Goal: Task Accomplishment & Management: Manage account settings

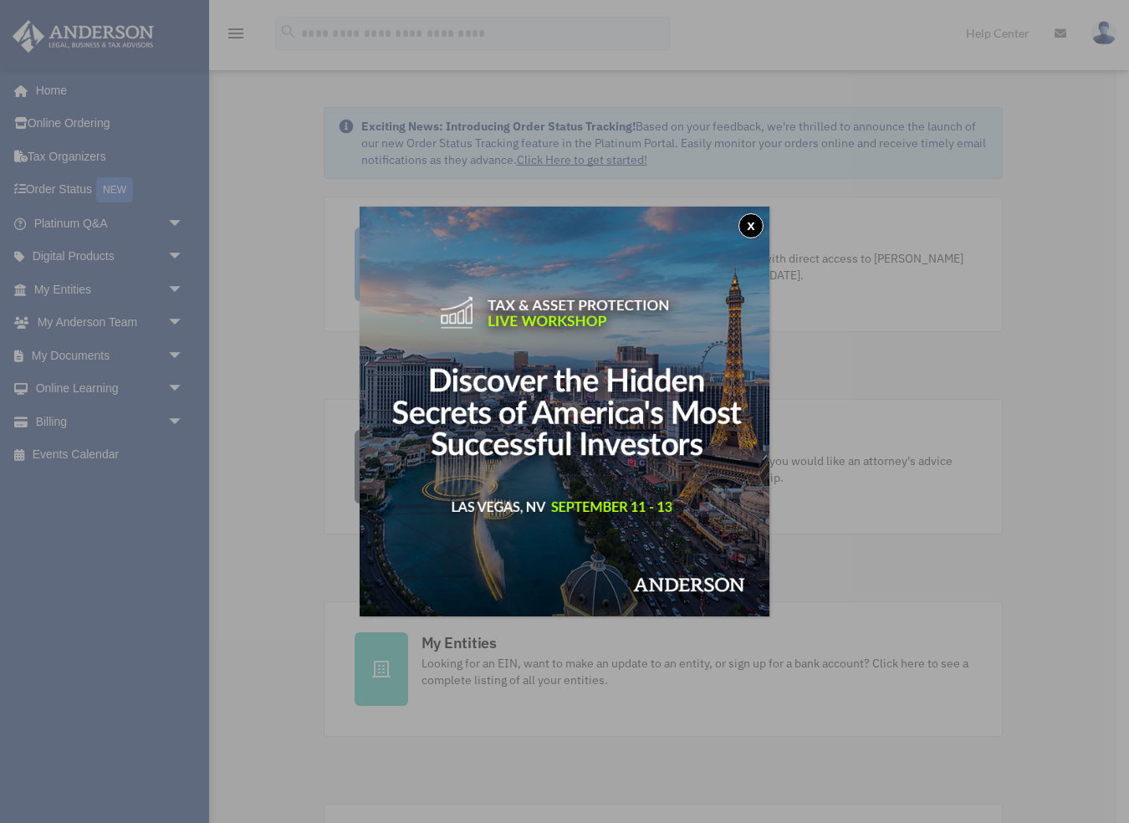
click at [750, 221] on button "x" at bounding box center [751, 225] width 25 height 25
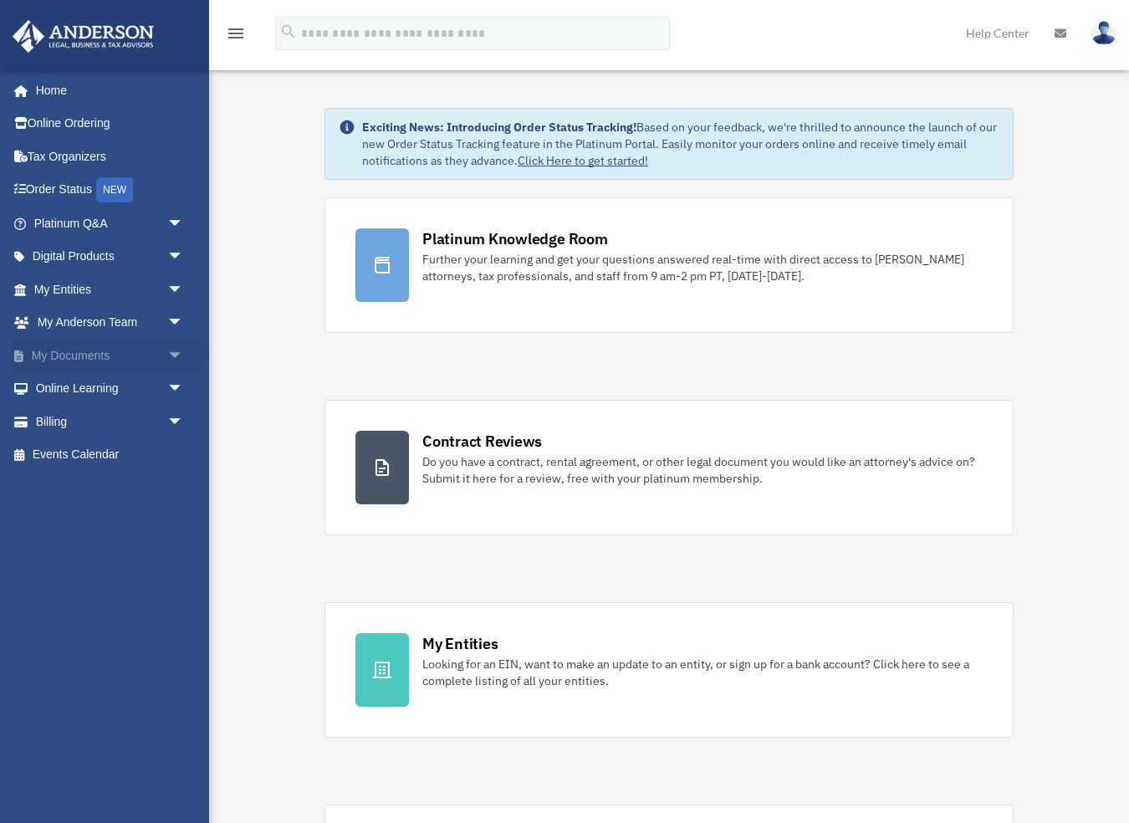
click at [71, 353] on link "My Documents arrow_drop_down" at bounding box center [110, 355] width 197 height 33
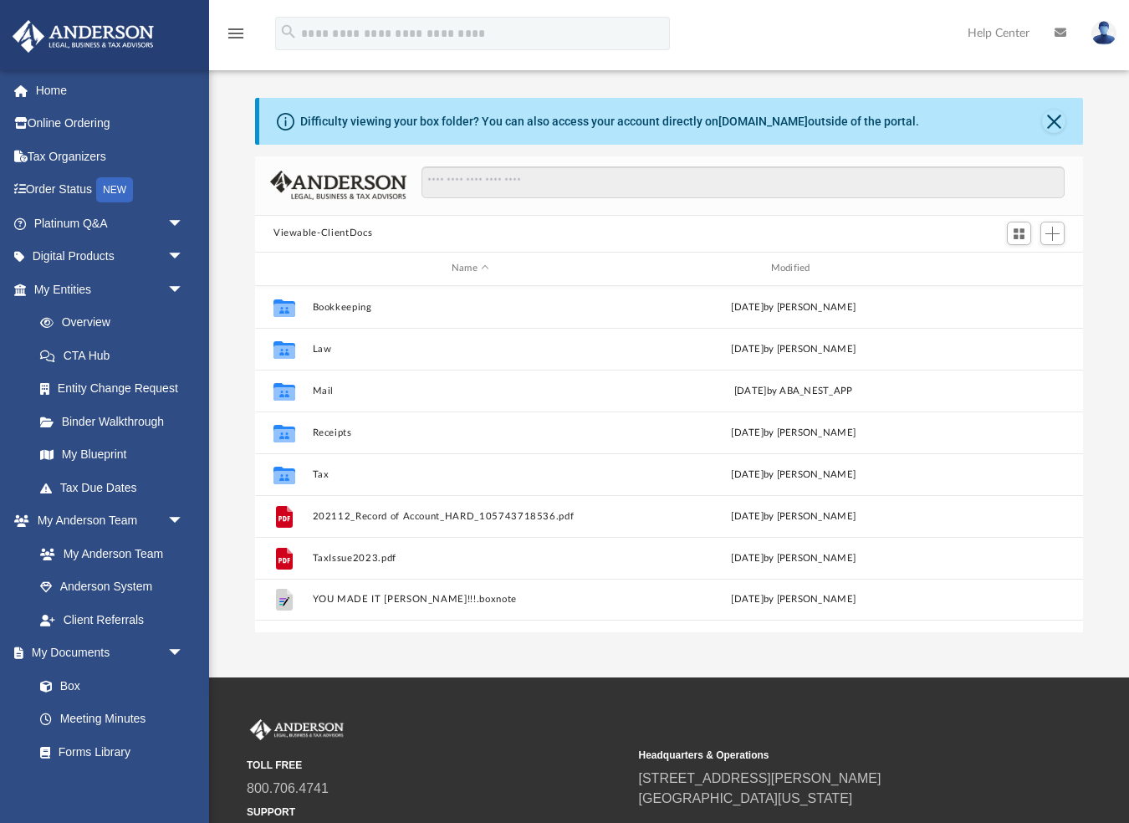
scroll to position [1, 1]
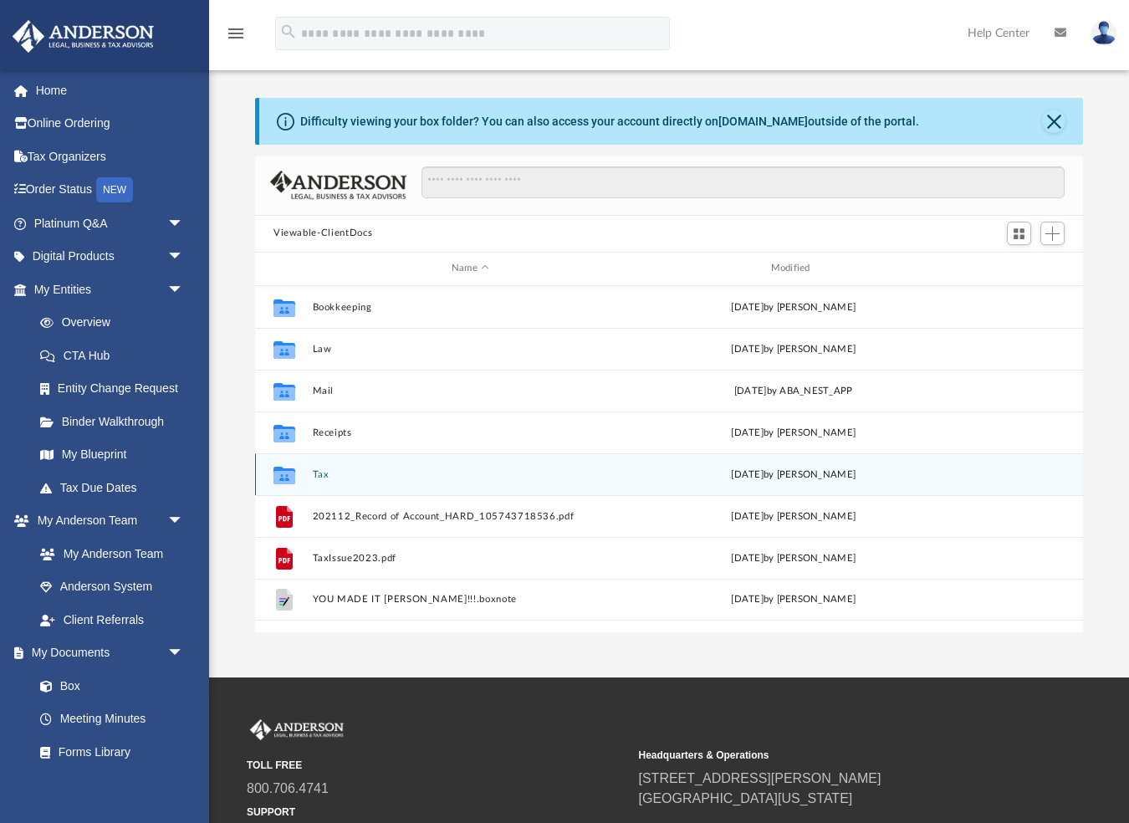
click at [323, 468] on button "Tax" at bounding box center [471, 473] width 316 height 11
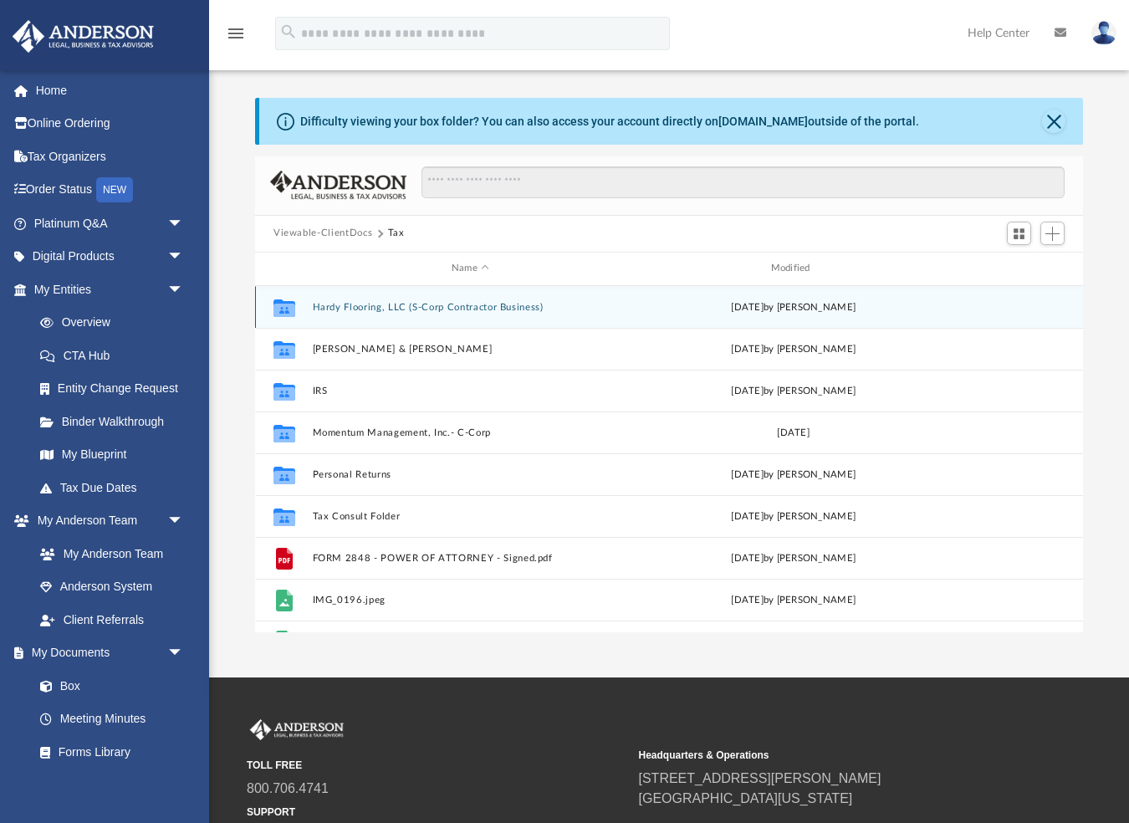
click at [349, 309] on button "Hardy Flooring, LLC (S-Corp Contractor Business)" at bounding box center [471, 306] width 316 height 11
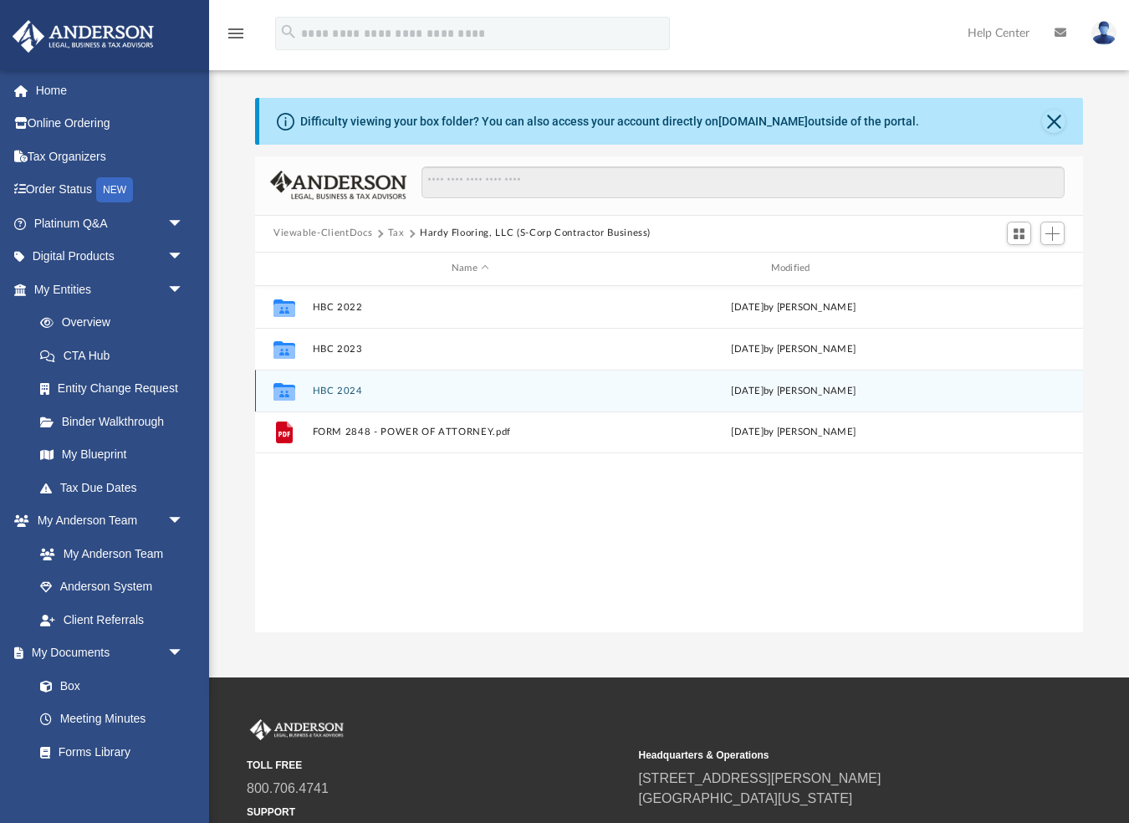
click at [347, 391] on button "HBC 2024" at bounding box center [471, 390] width 316 height 11
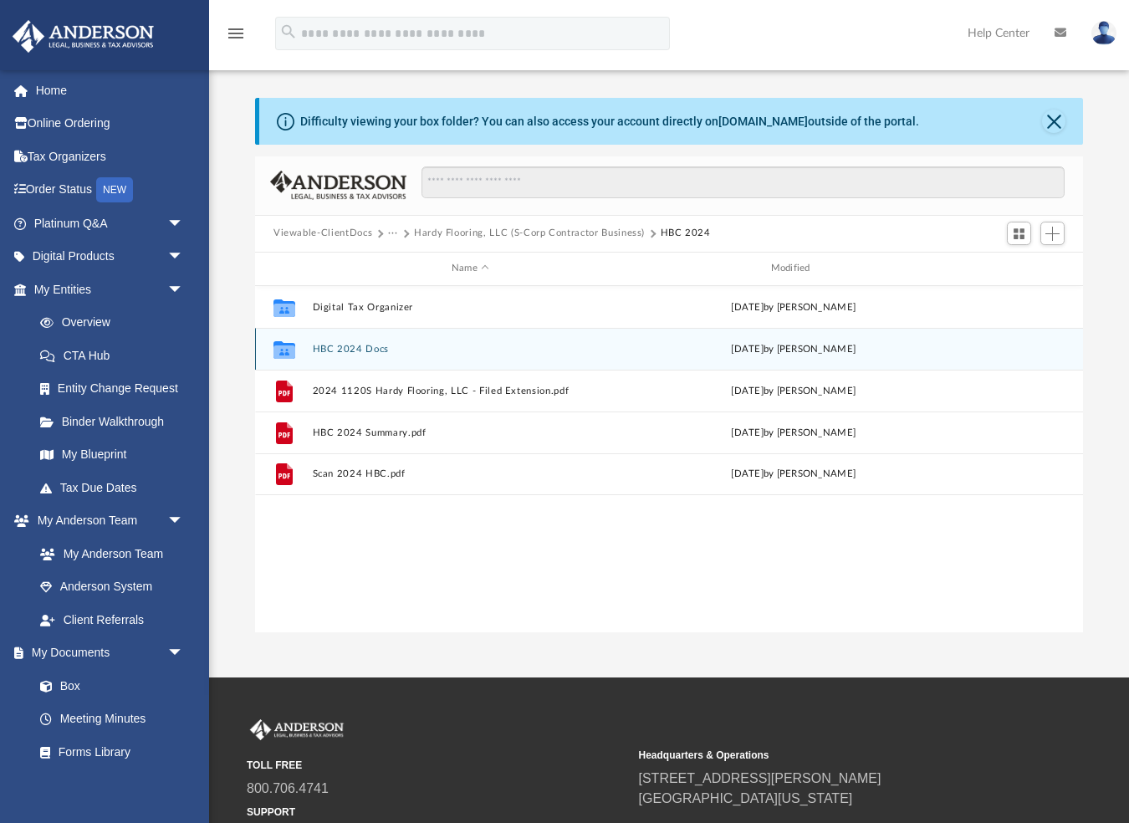
click at [350, 349] on button "HBC 2024 Docs" at bounding box center [471, 348] width 316 height 11
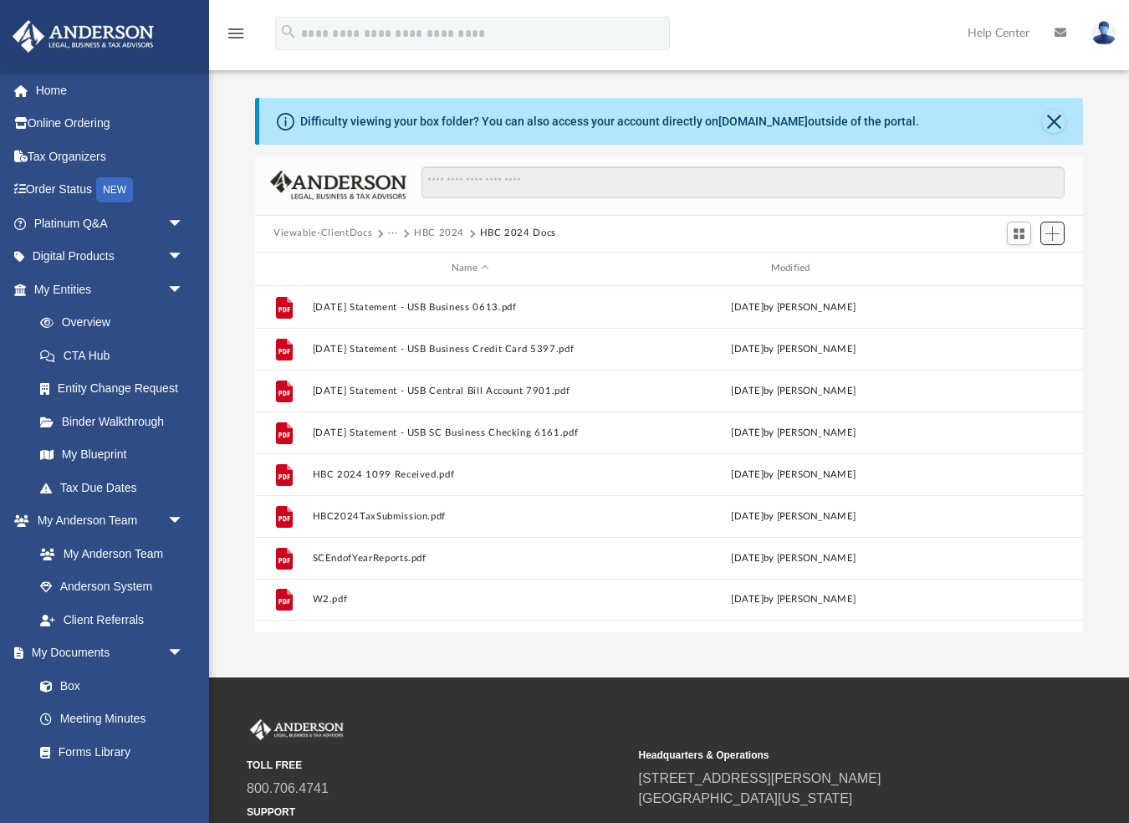
click at [1053, 231] on span "Add" at bounding box center [1053, 234] width 14 height 14
click at [1011, 267] on li "Upload" at bounding box center [1029, 267] width 54 height 18
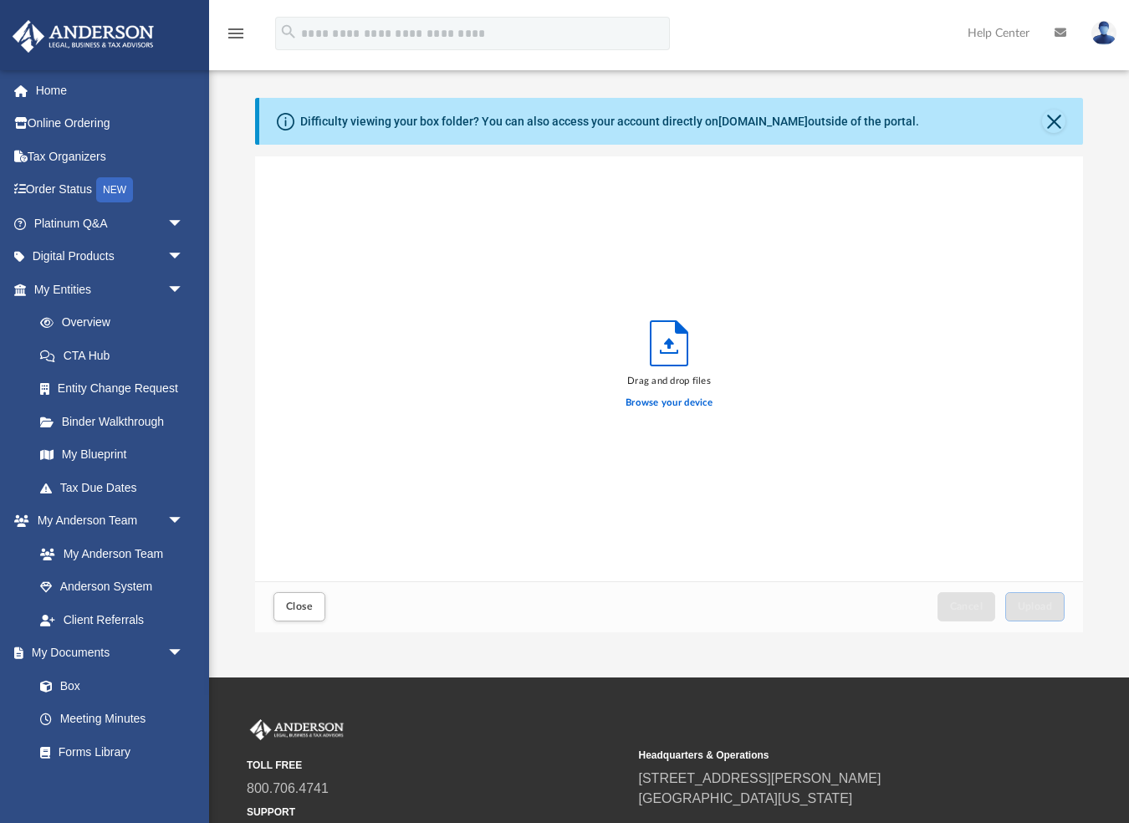
scroll to position [424, 828]
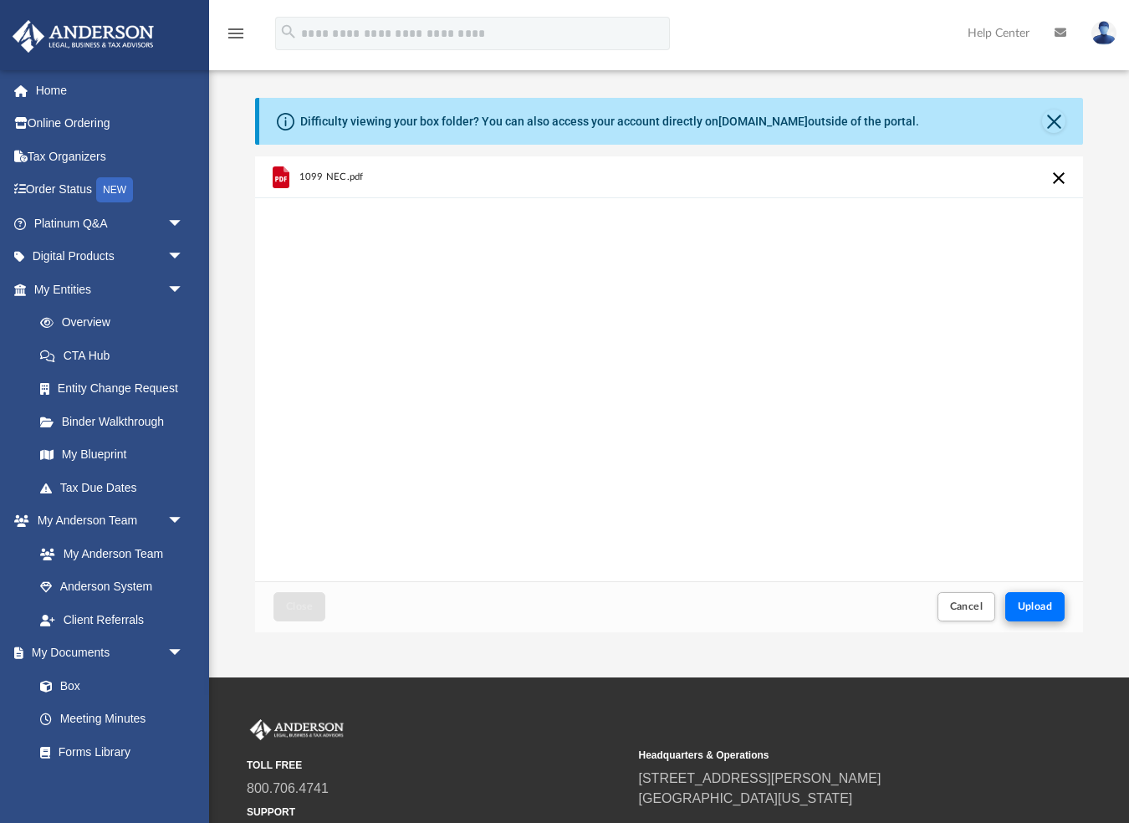
click at [1038, 603] on span "Upload" at bounding box center [1035, 606] width 35 height 10
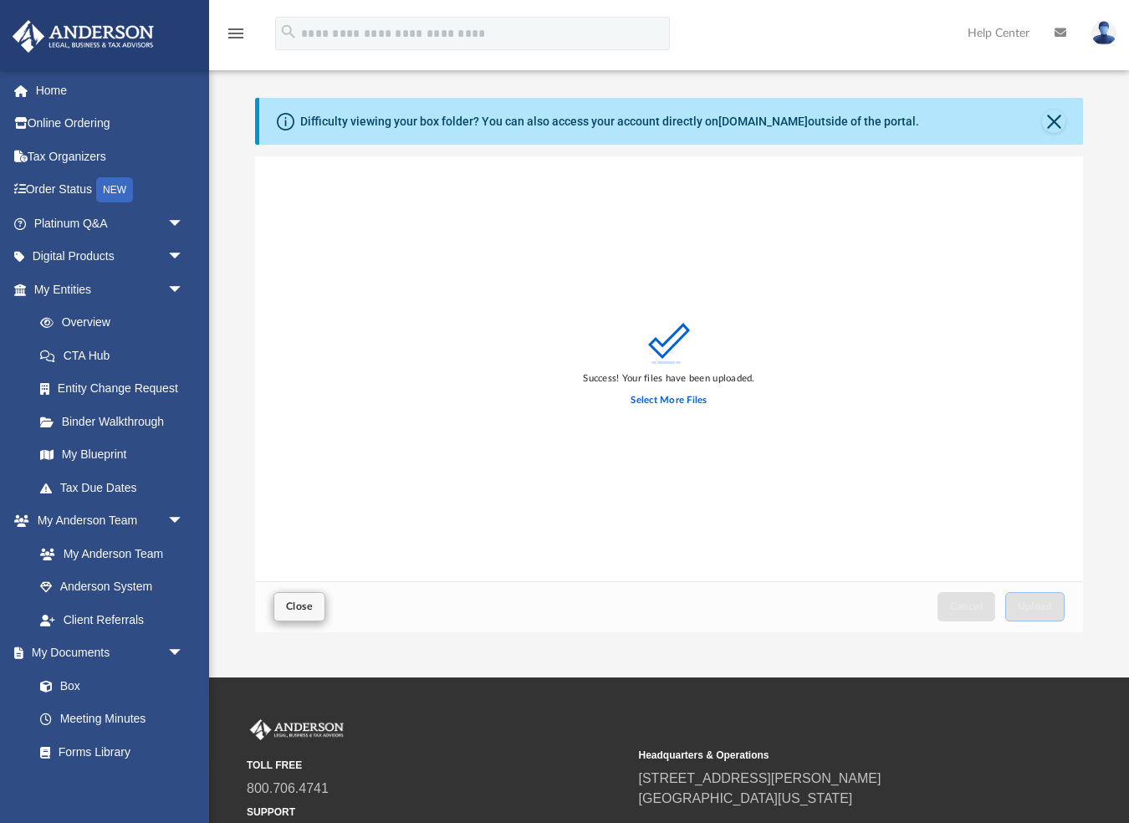
click at [296, 612] on span "Close" at bounding box center [299, 606] width 27 height 10
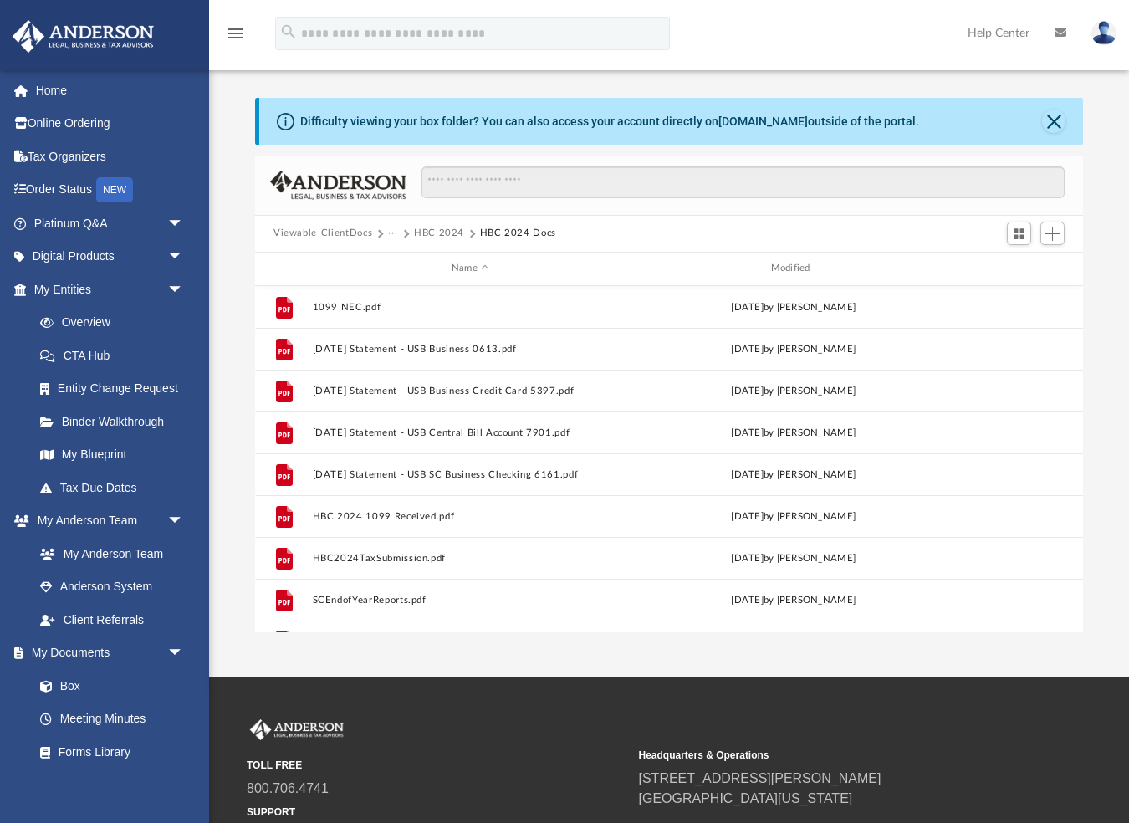
click at [436, 233] on button "HBC 2024" at bounding box center [439, 233] width 50 height 15
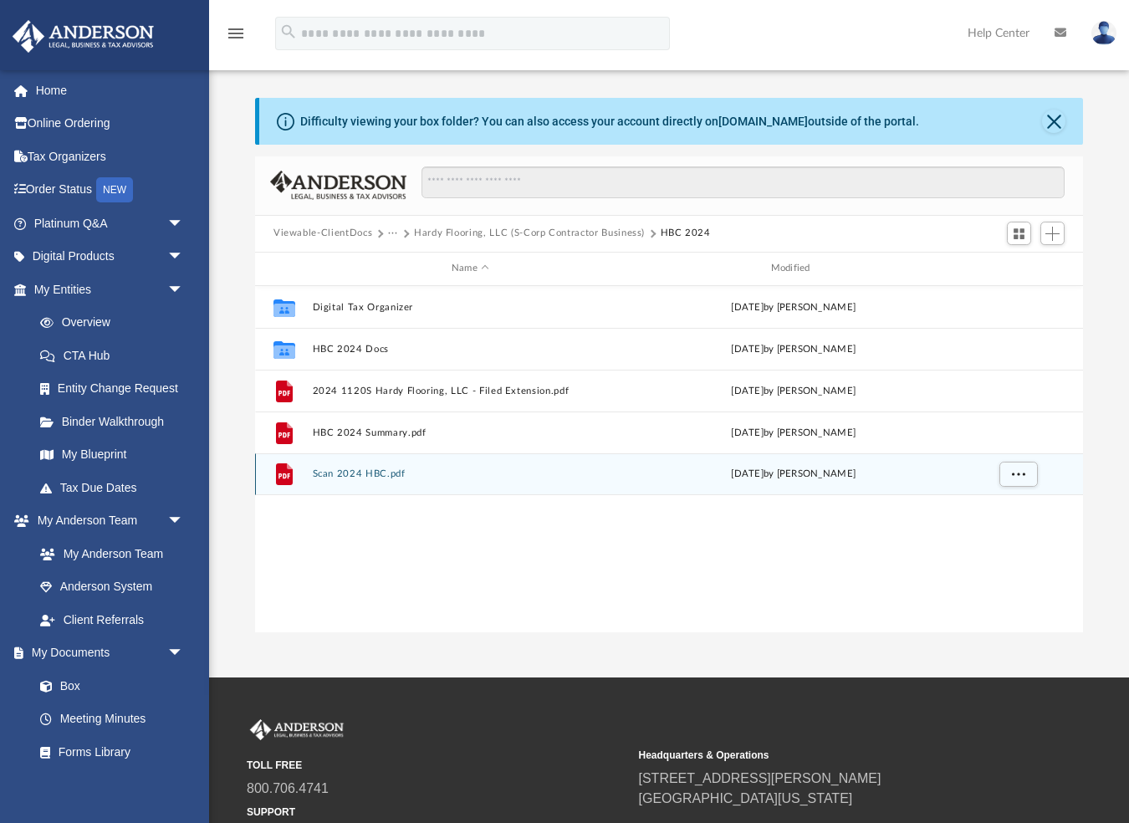
click at [346, 470] on button "Scan 2024 HBC.pdf" at bounding box center [471, 473] width 316 height 11
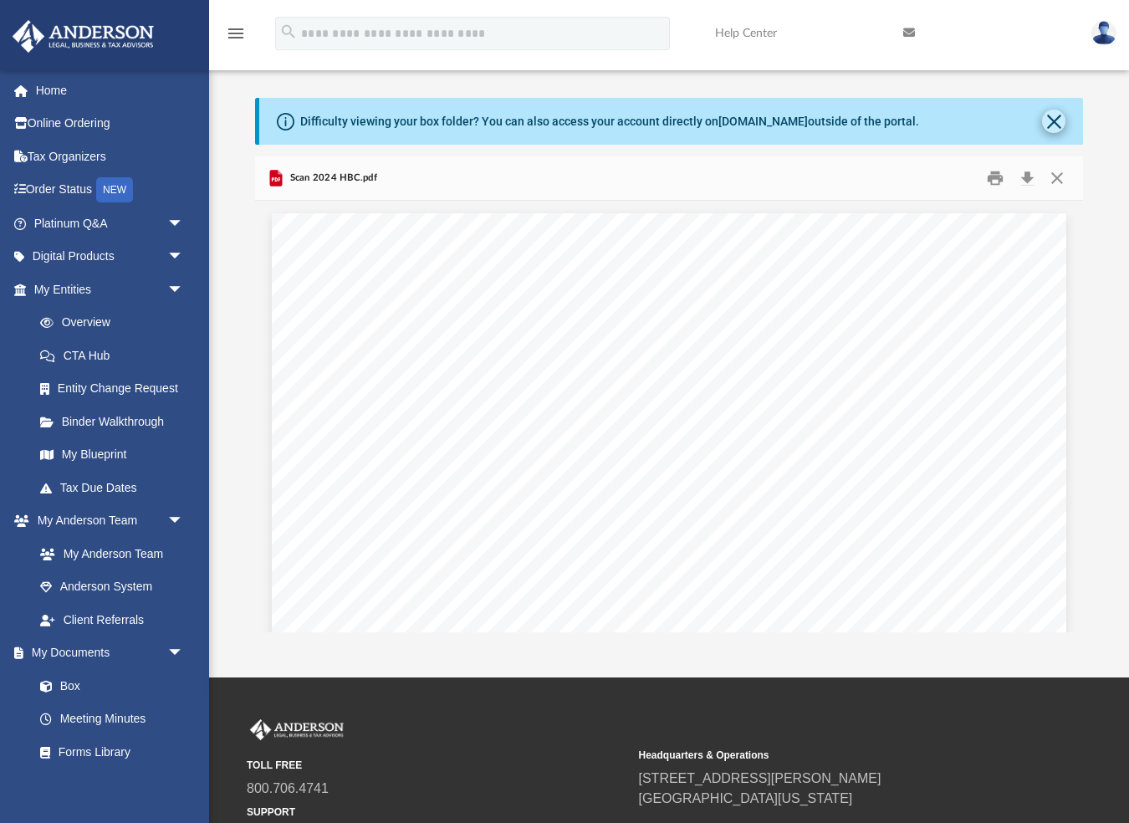
click at [1053, 119] on button "Close" at bounding box center [1053, 121] width 23 height 23
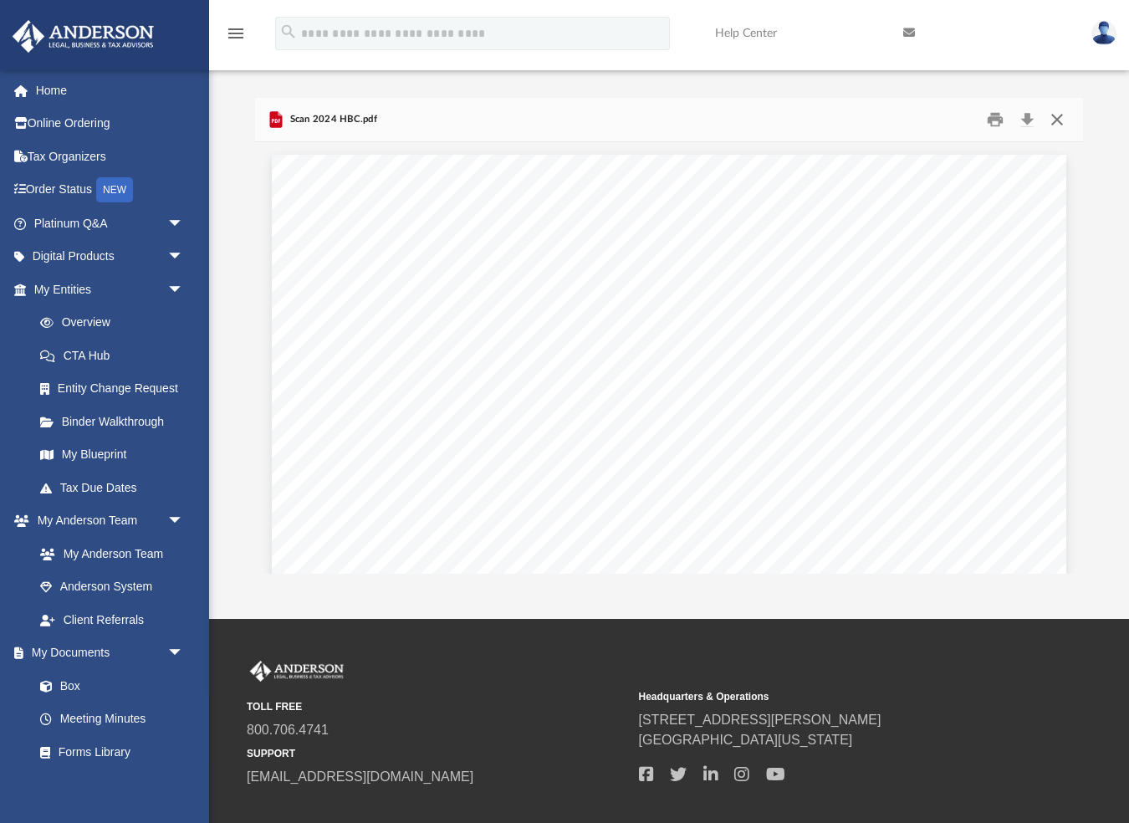
click at [1057, 119] on button "Close" at bounding box center [1057, 119] width 30 height 26
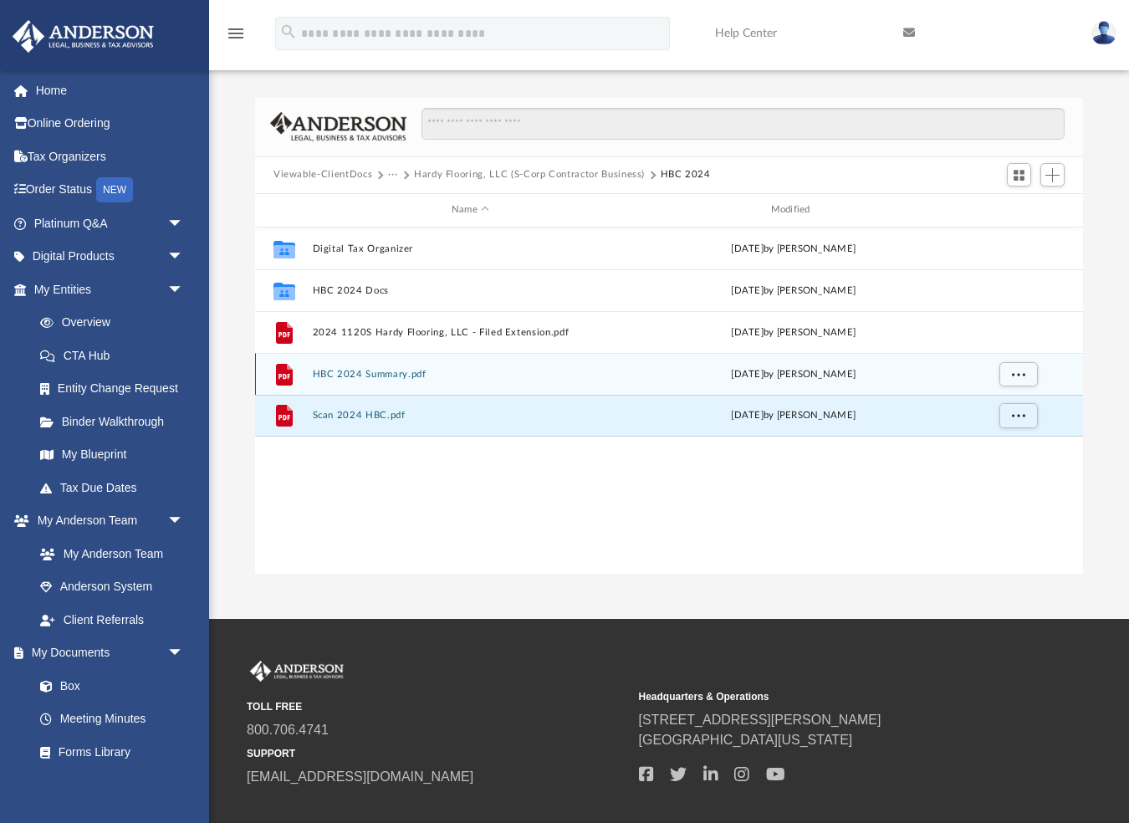
click at [383, 370] on button "HBC 2024 Summary.pdf" at bounding box center [471, 373] width 316 height 11
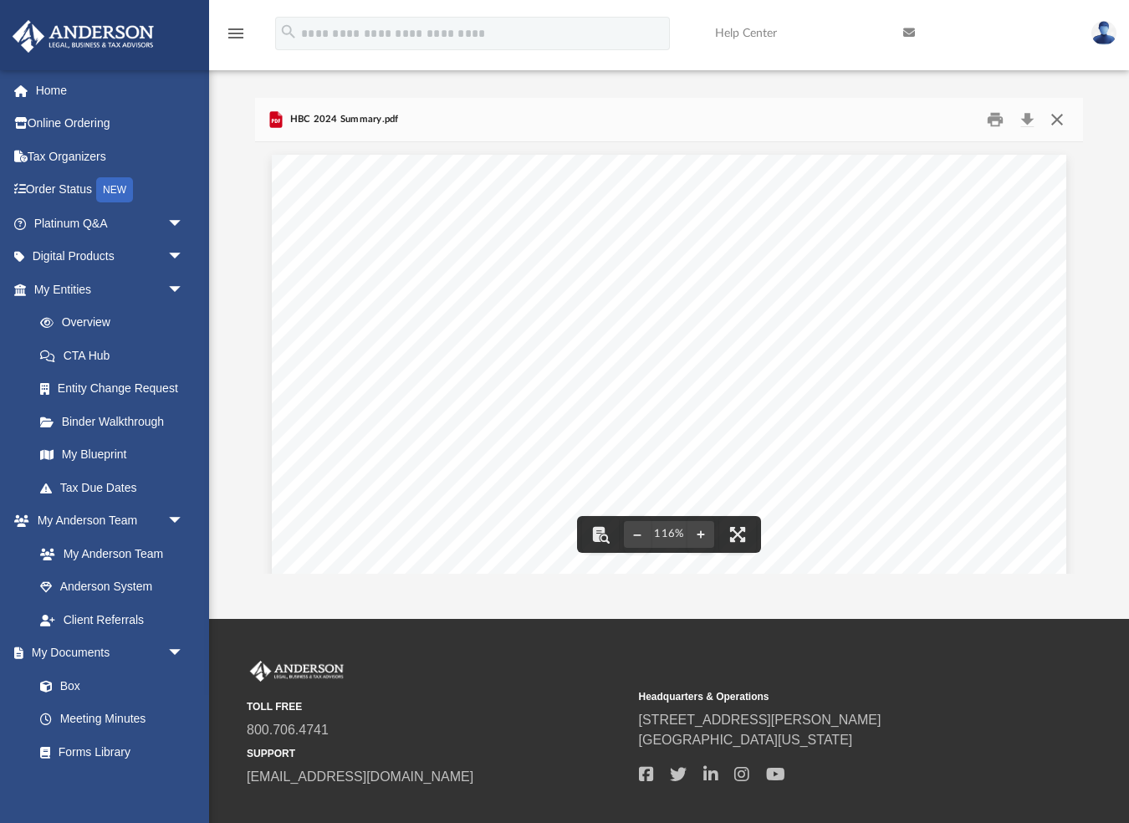
click at [1057, 119] on button "Close" at bounding box center [1057, 119] width 30 height 26
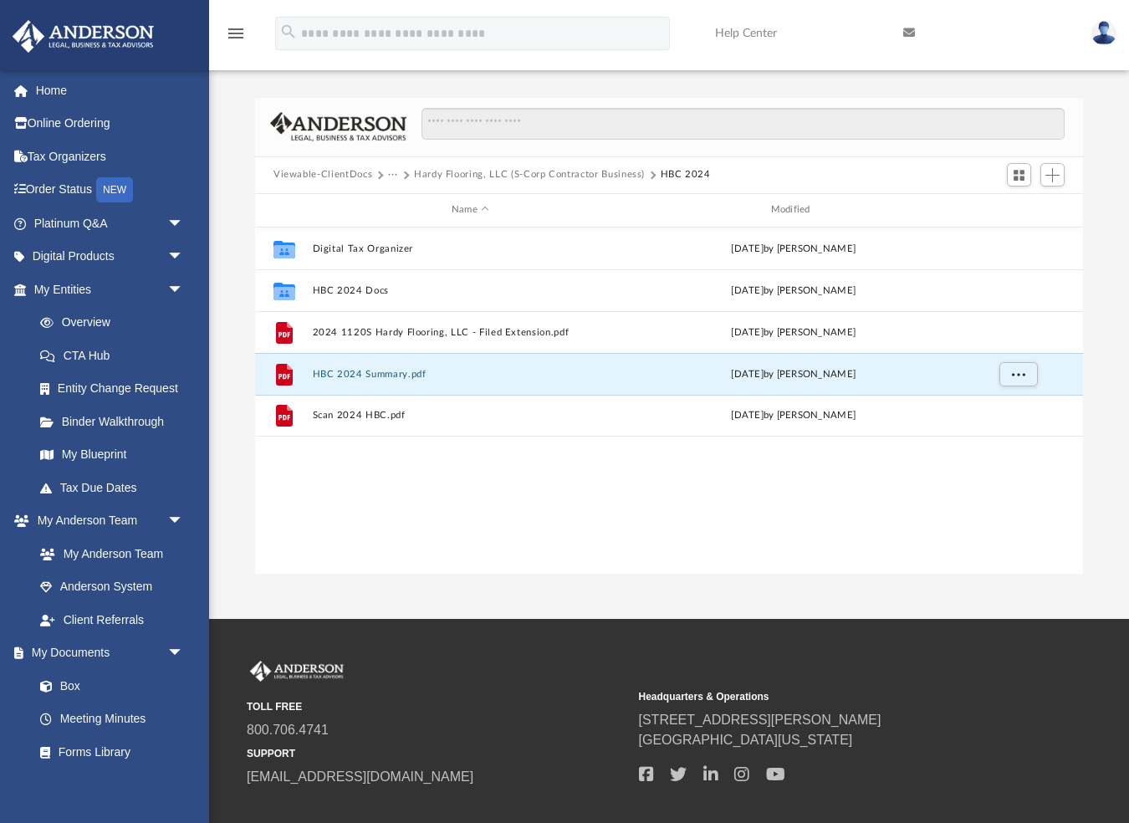
click at [460, 176] on button "Hardy Flooring, LLC (S-Corp Contractor Business)" at bounding box center [529, 174] width 231 height 15
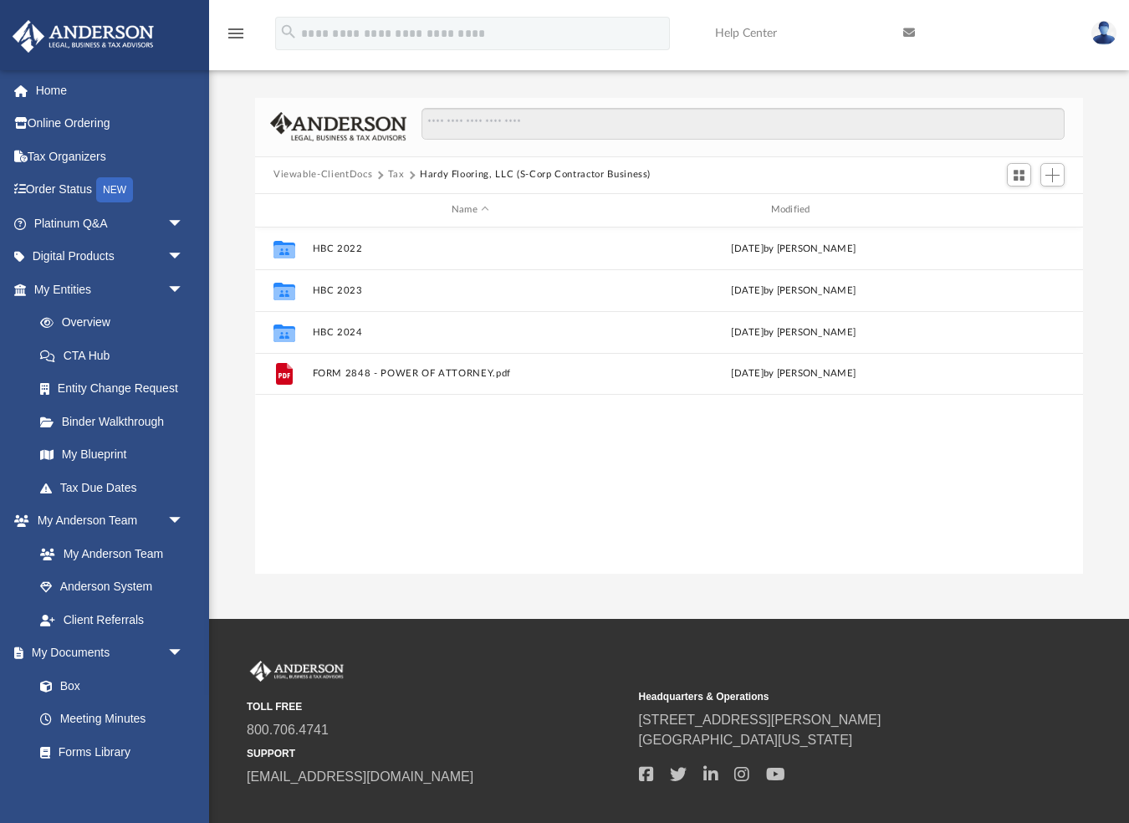
click at [351, 171] on button "Viewable-ClientDocs" at bounding box center [323, 174] width 99 height 15
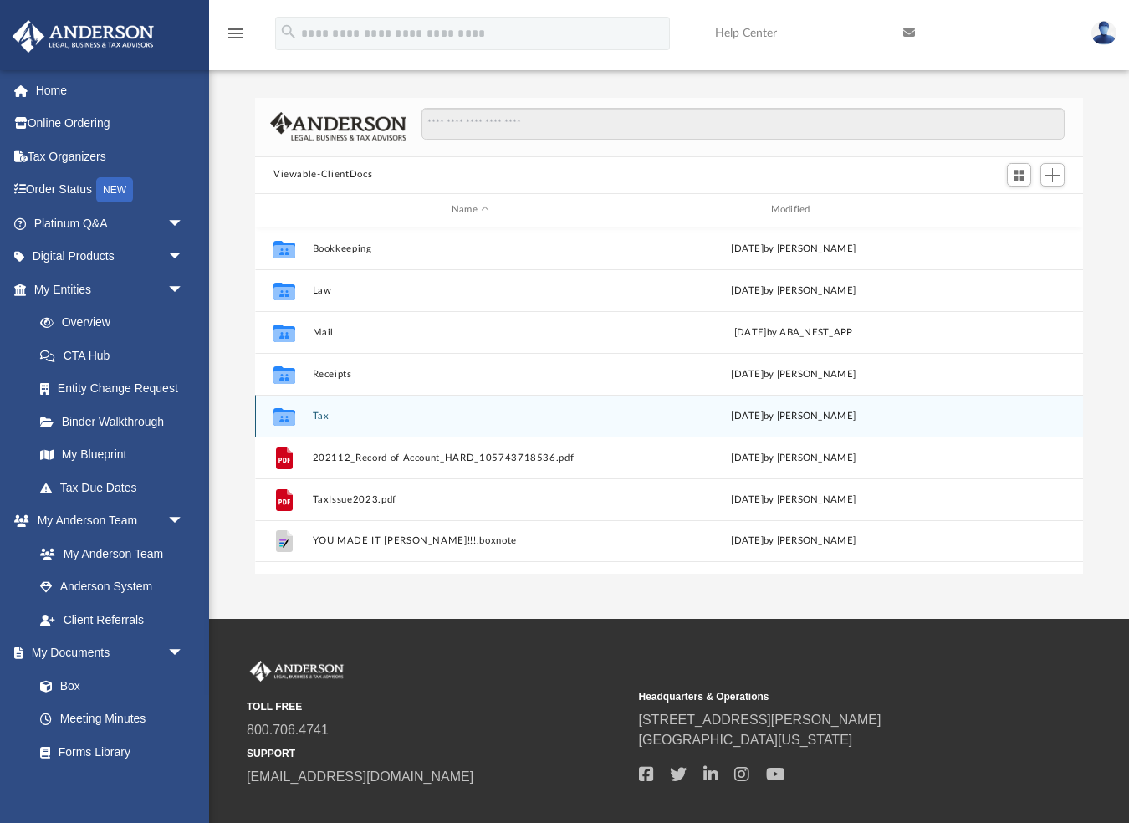
click at [318, 418] on button "Tax" at bounding box center [471, 415] width 316 height 11
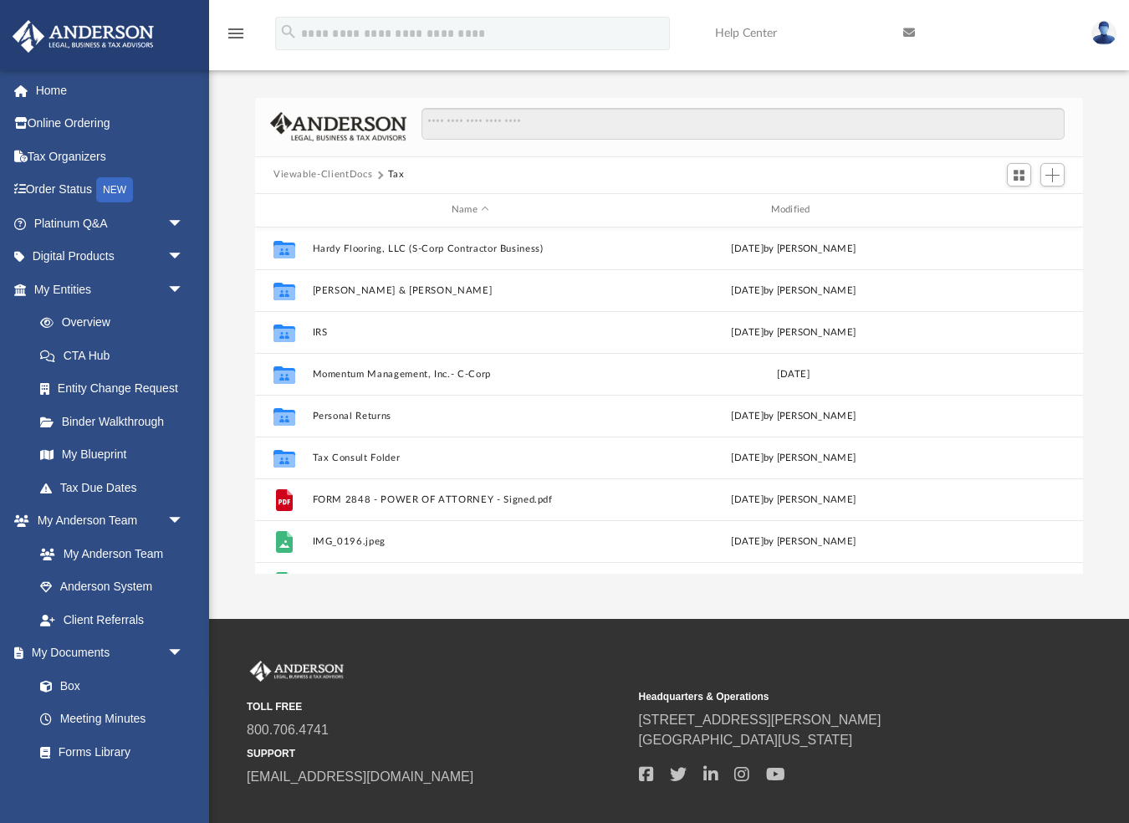
click at [299, 182] on button "Viewable-ClientDocs" at bounding box center [323, 174] width 99 height 15
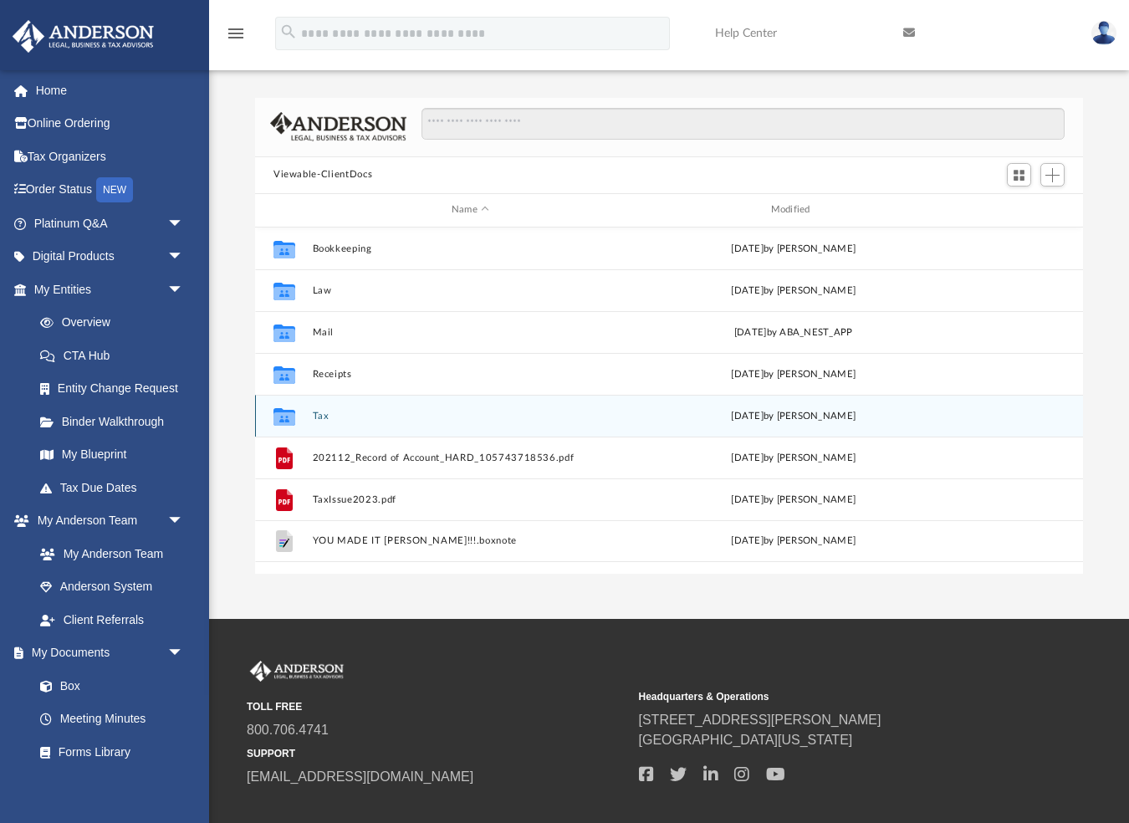
click at [321, 416] on button "Tax" at bounding box center [471, 415] width 316 height 11
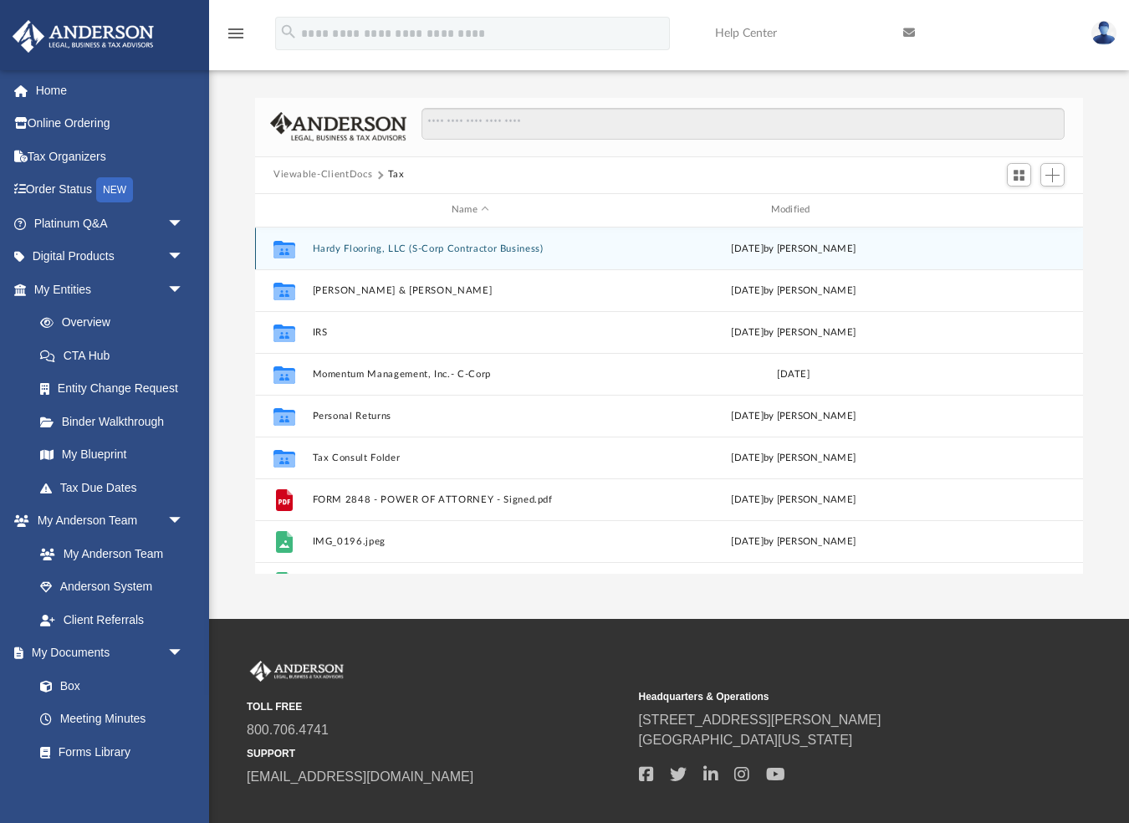
scroll to position [0, 0]
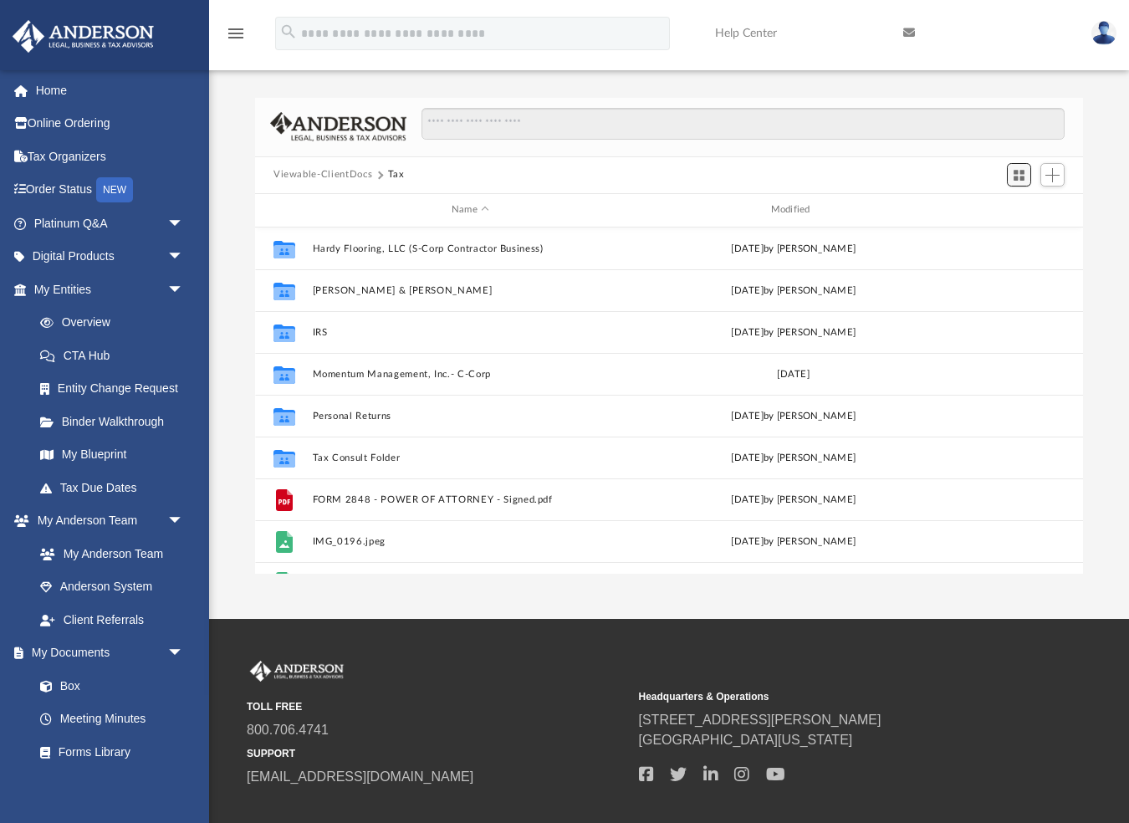
click at [1021, 170] on span "Switch to Grid View" at bounding box center [1019, 175] width 14 height 14
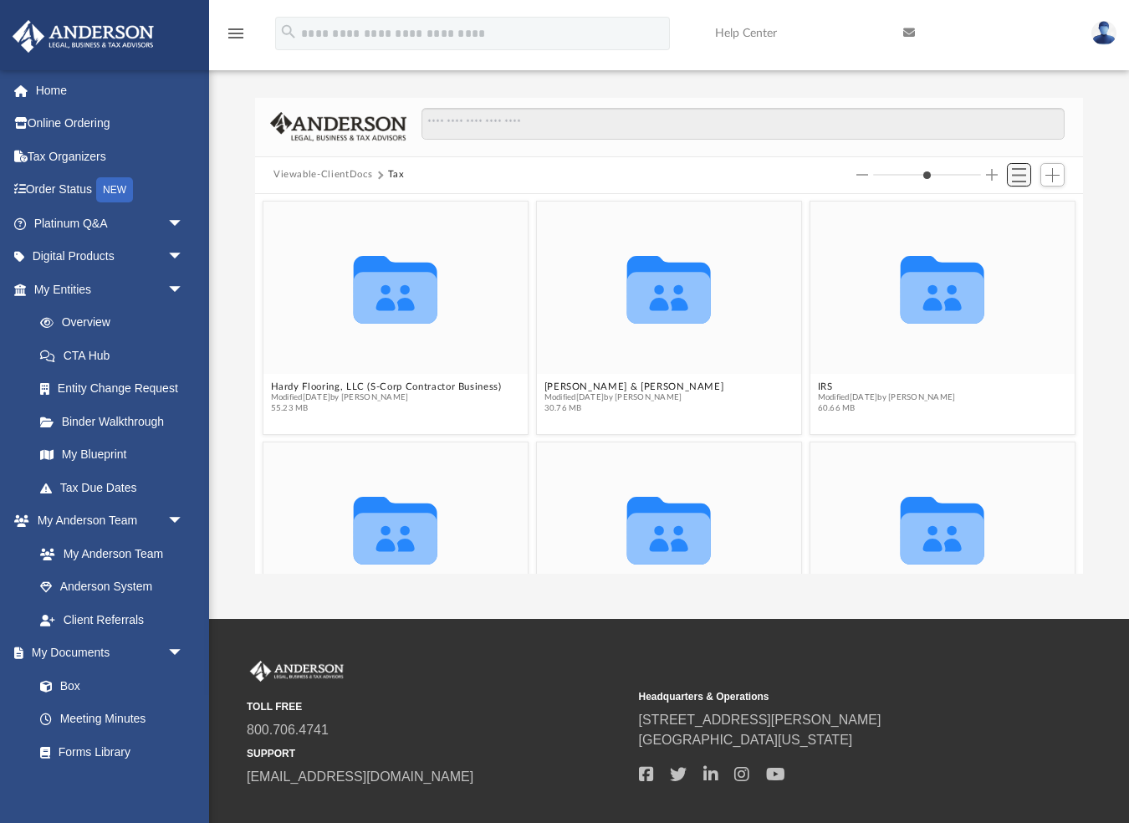
scroll to position [381, 828]
click at [1021, 170] on span "Switch to List View" at bounding box center [1019, 175] width 14 height 14
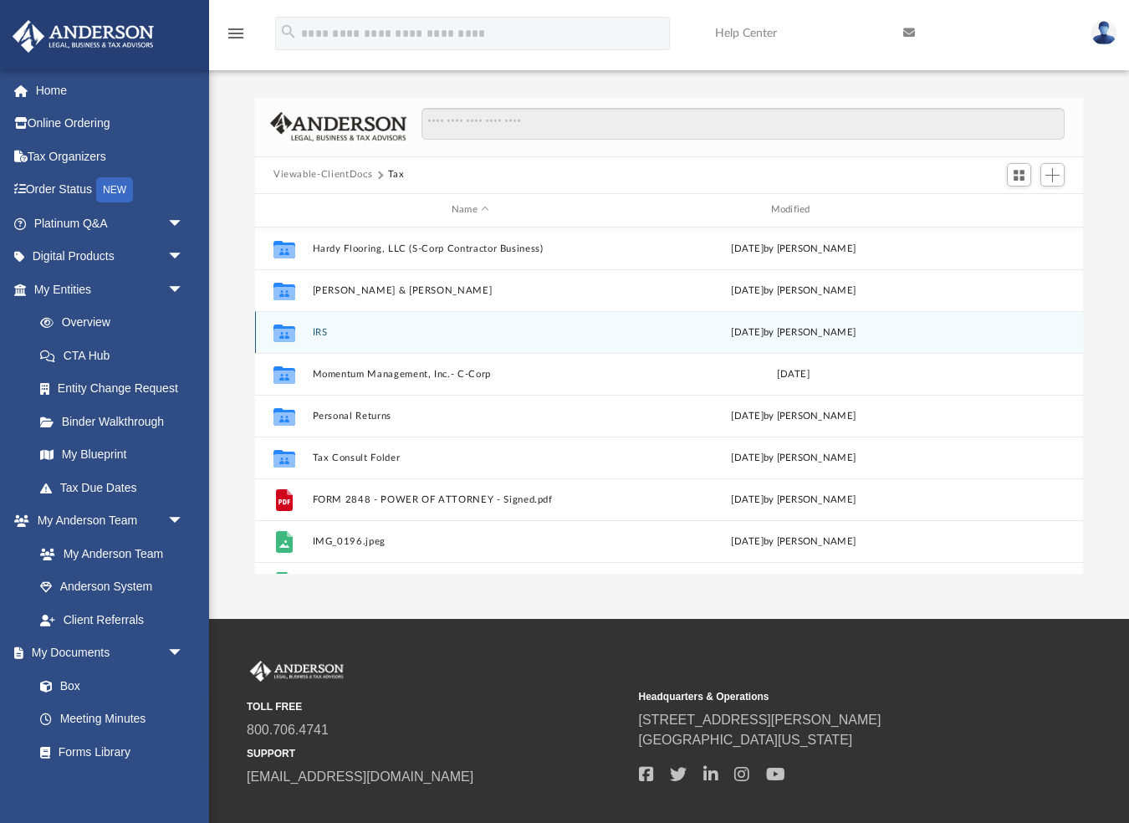
scroll to position [0, 0]
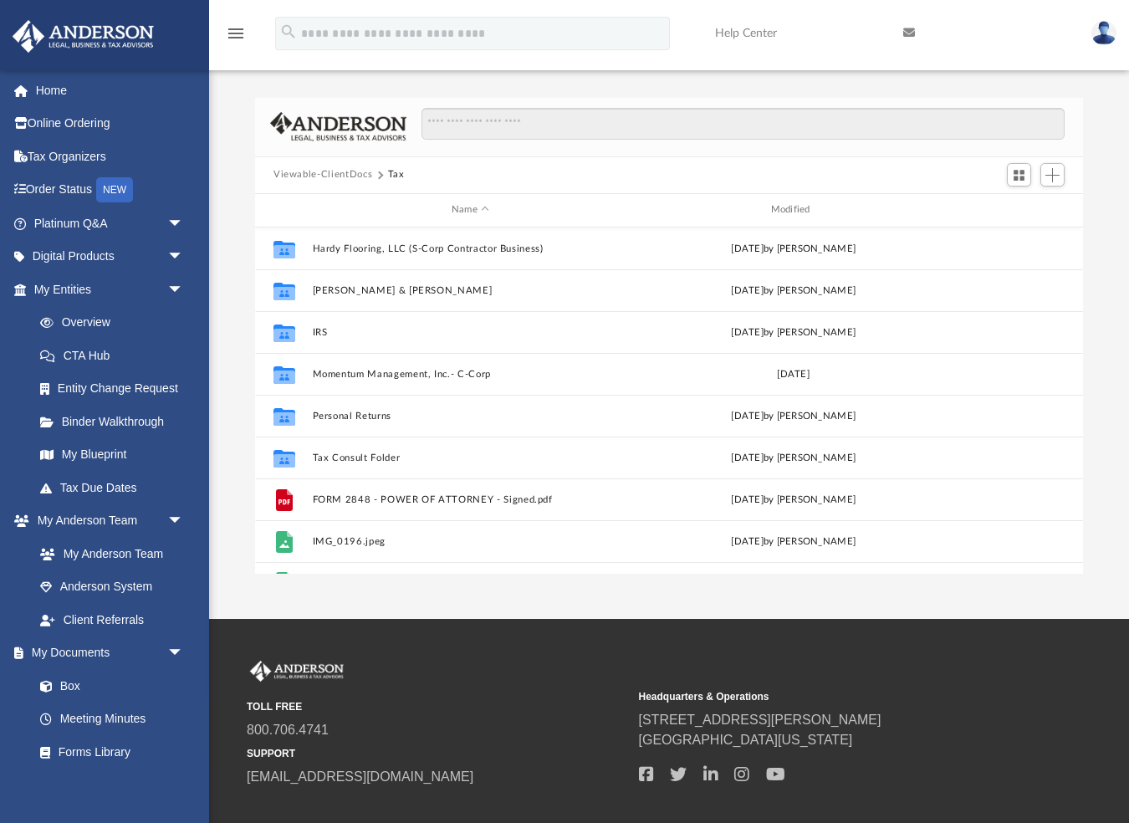
click at [334, 176] on button "Viewable-ClientDocs" at bounding box center [323, 174] width 99 height 15
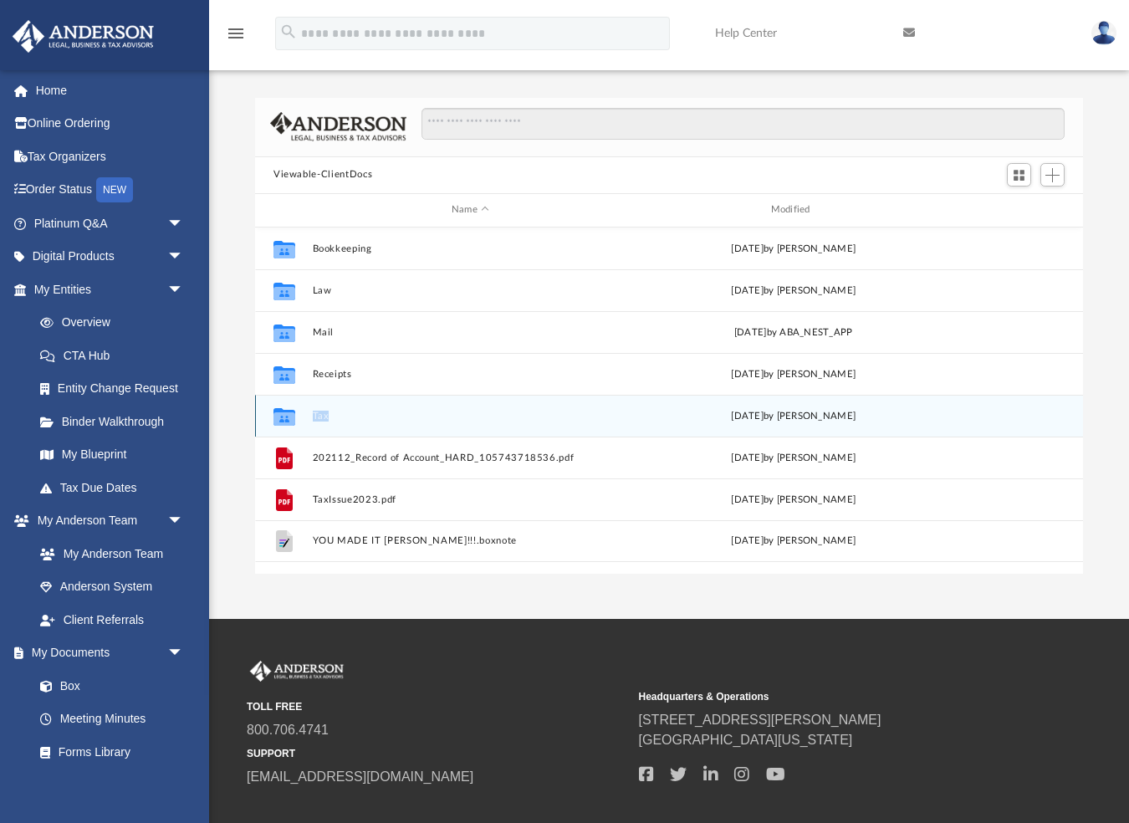
click at [318, 413] on button "Tax" at bounding box center [471, 415] width 316 height 11
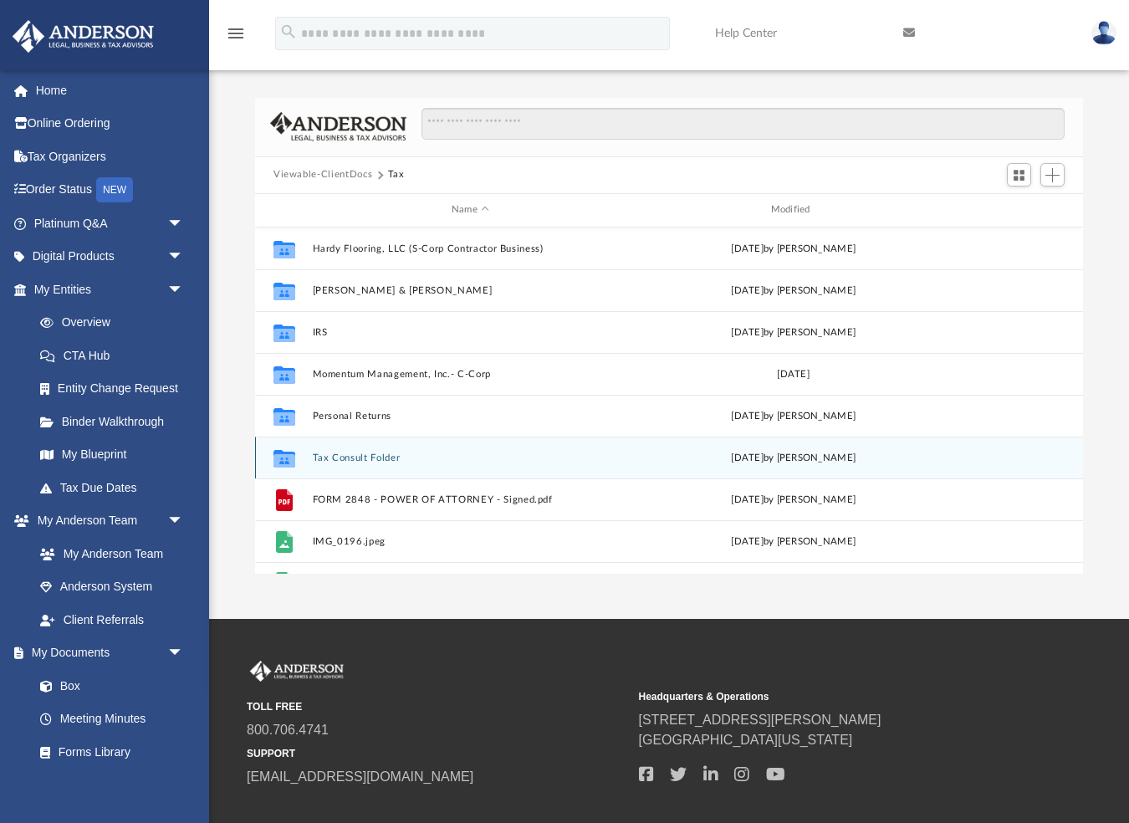
click at [337, 459] on button "Tax Consult Folder" at bounding box center [471, 457] width 316 height 11
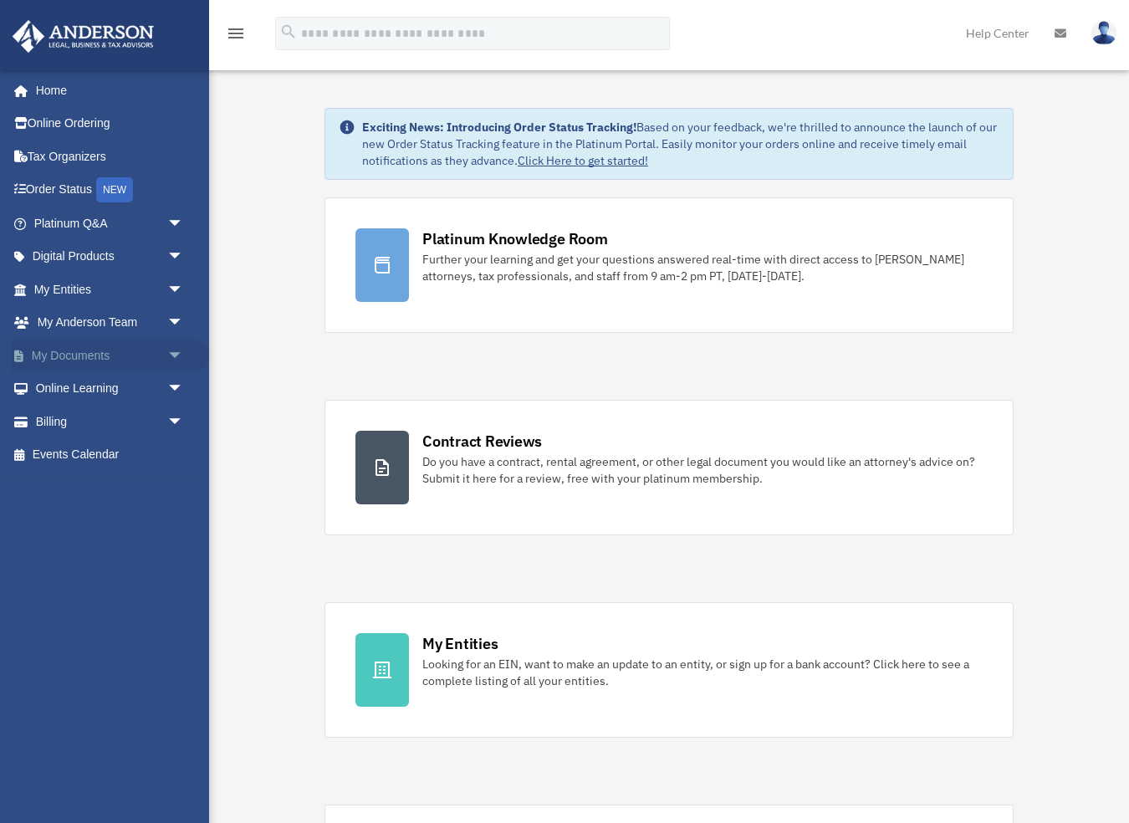
click at [88, 351] on link "My Documents arrow_drop_down" at bounding box center [110, 355] width 197 height 33
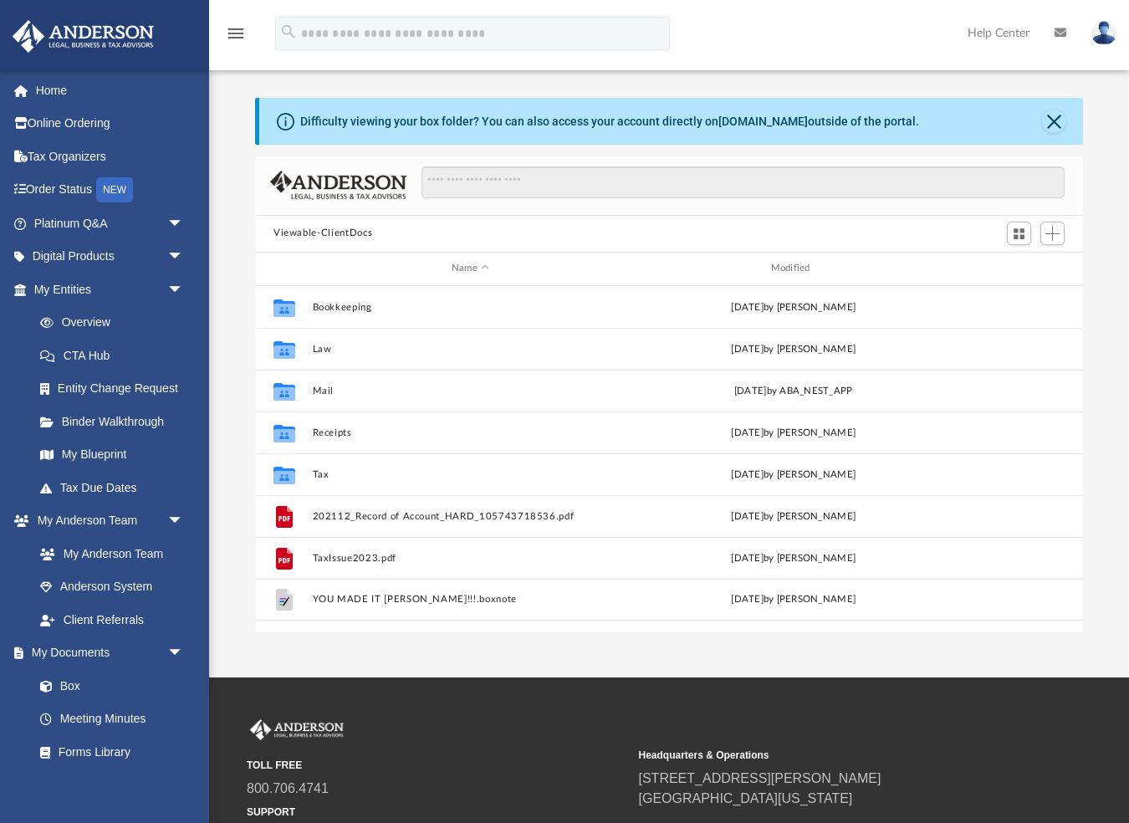
scroll to position [381, 828]
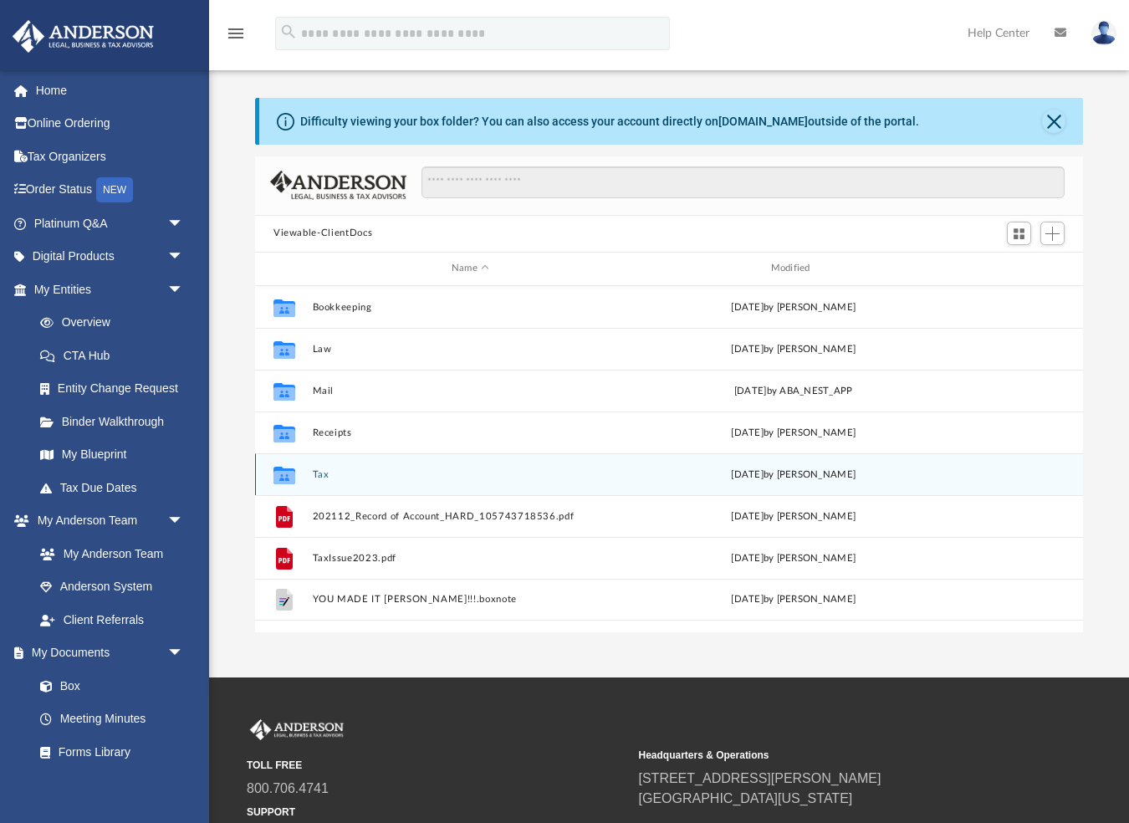
click at [321, 473] on button "Tax" at bounding box center [471, 473] width 316 height 11
